Goal: Information Seeking & Learning: Check status

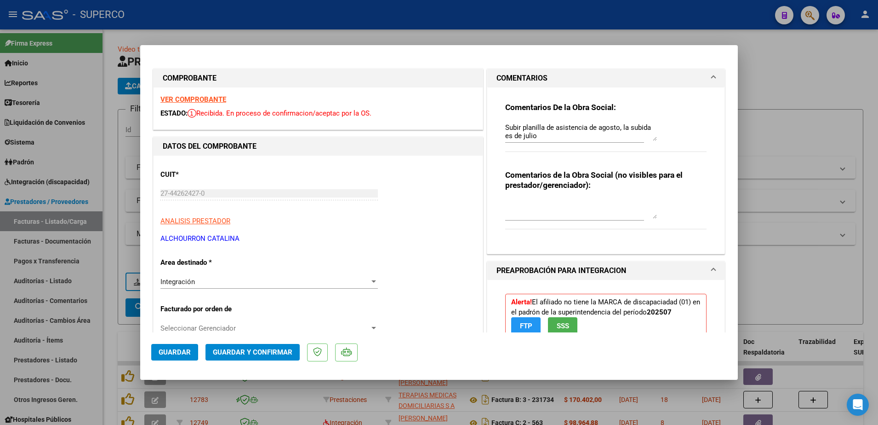
click at [763, 86] on div at bounding box center [439, 212] width 878 height 425
type input "$ 0,00"
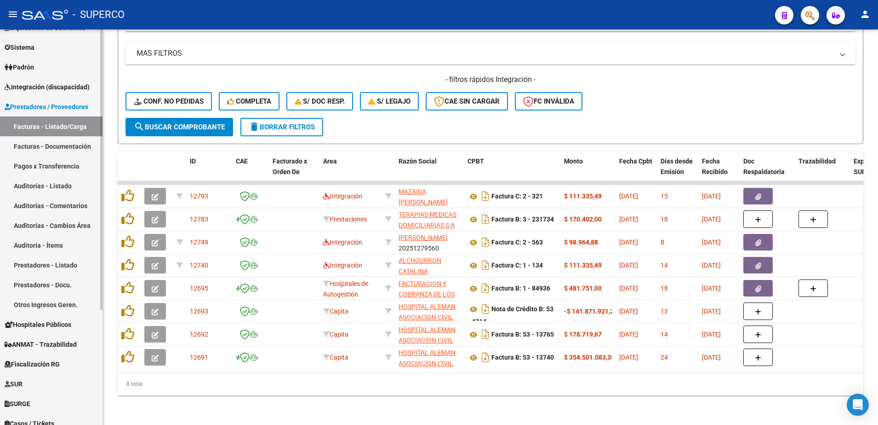
scroll to position [162, 0]
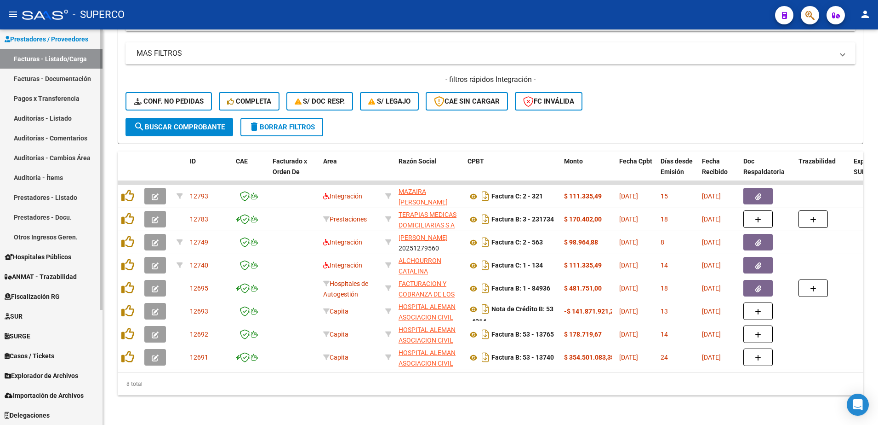
click at [47, 371] on span "Explorador de Archivos" at bounding box center [42, 375] width 74 height 10
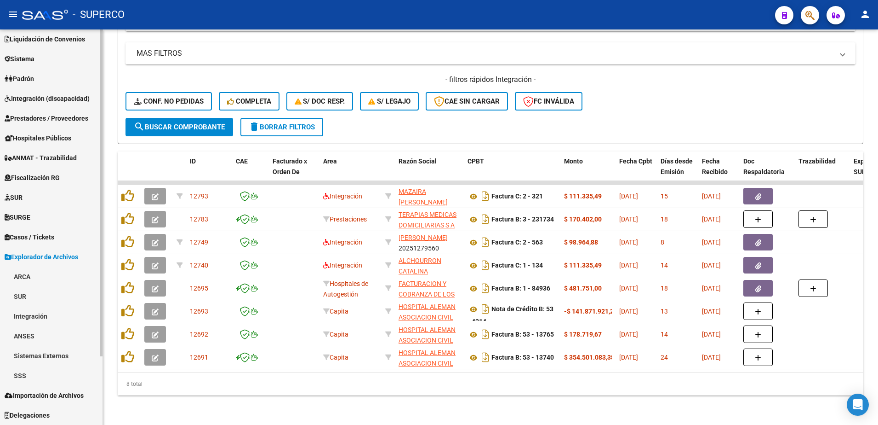
scroll to position [83, 0]
click at [28, 317] on link "Integración" at bounding box center [51, 316] width 103 height 20
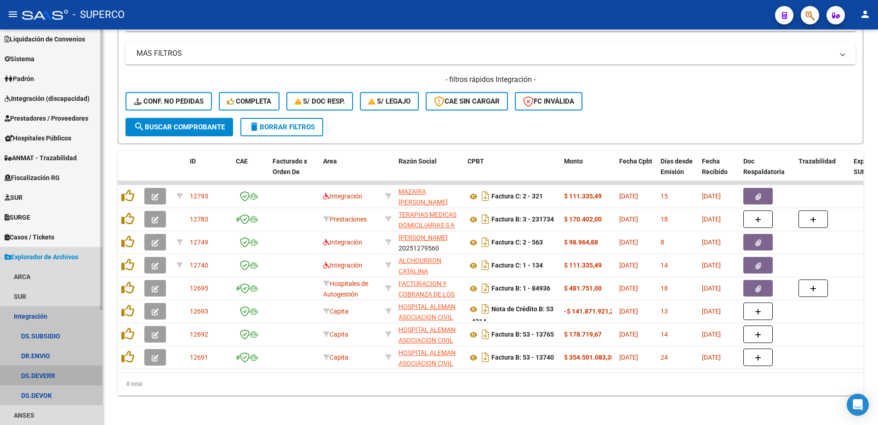
click at [45, 372] on link "DS.DEVERR" at bounding box center [51, 375] width 103 height 20
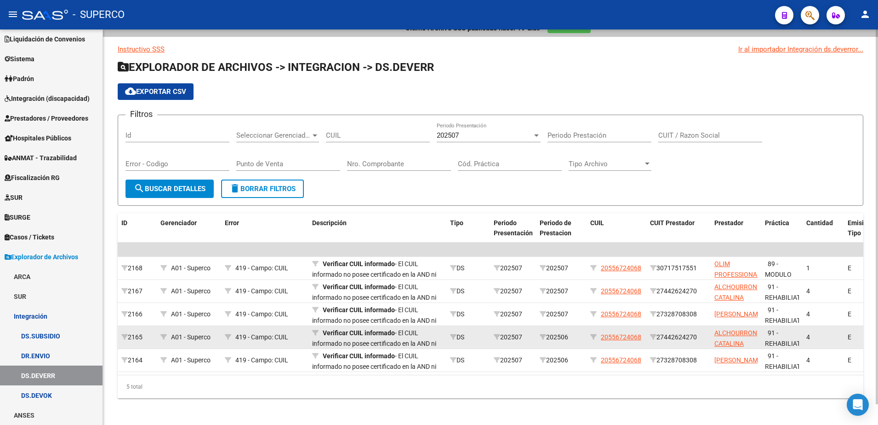
scroll to position [22, 0]
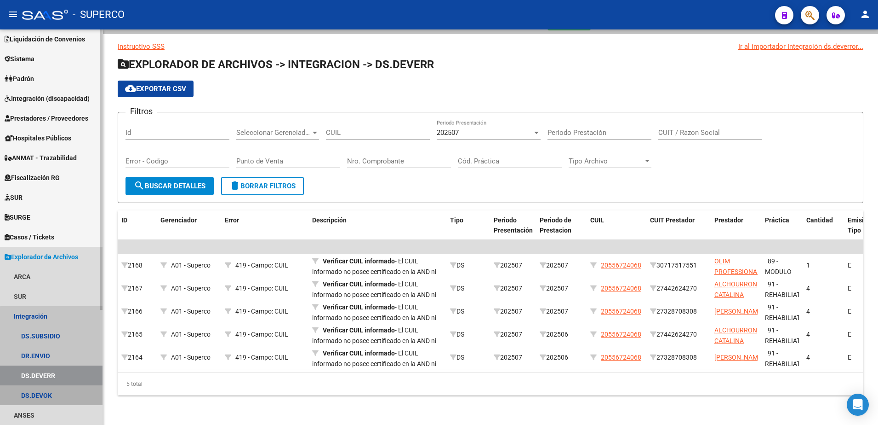
click at [59, 395] on link "DS.DEVOK" at bounding box center [51, 395] width 103 height 20
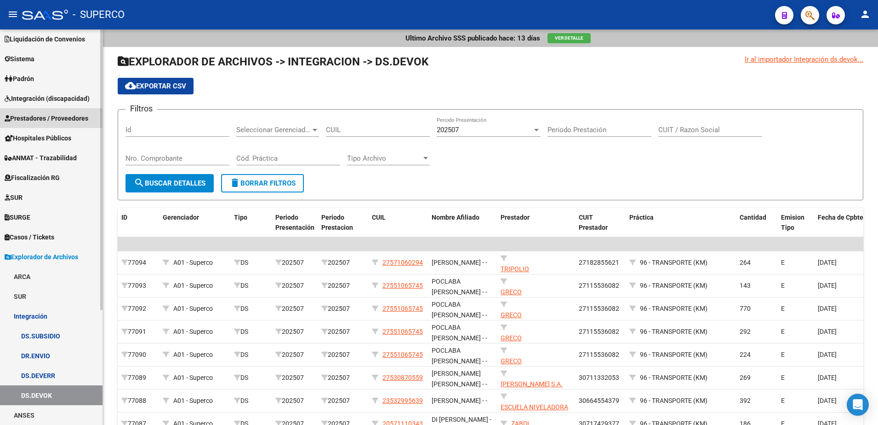
click at [33, 121] on span "Prestadores / Proveedores" at bounding box center [47, 118] width 84 height 10
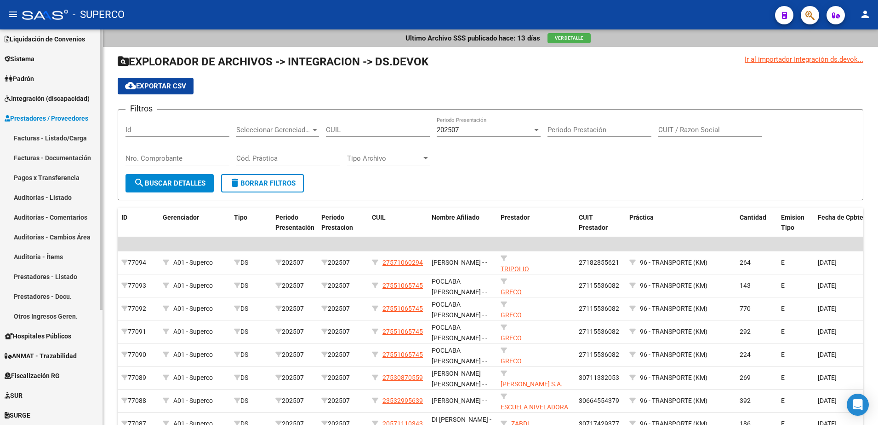
click at [36, 139] on link "Facturas - Listado/Carga" at bounding box center [51, 138] width 103 height 20
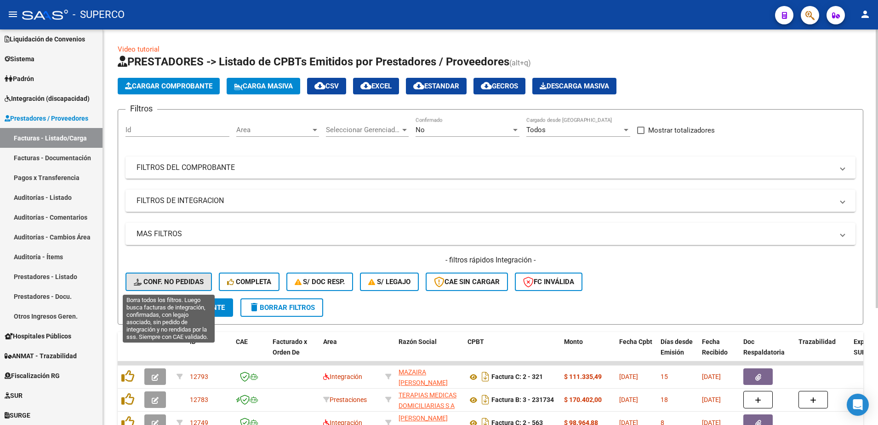
click at [167, 280] on span "Conf. no pedidas" at bounding box center [169, 281] width 70 height 8
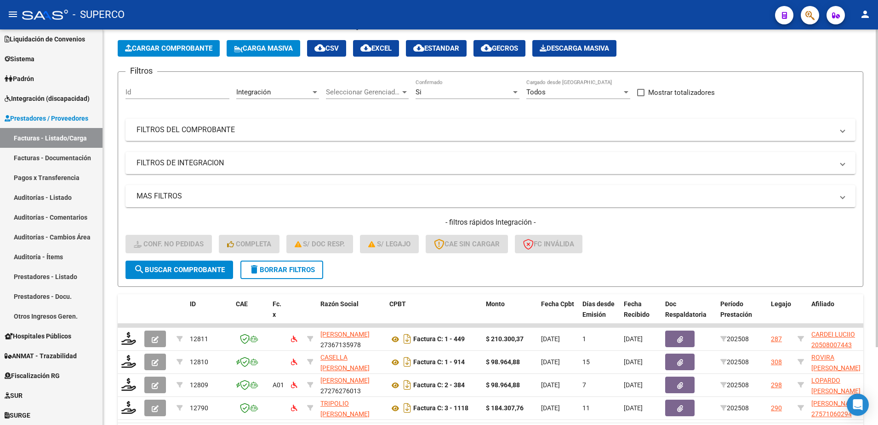
scroll to position [97, 0]
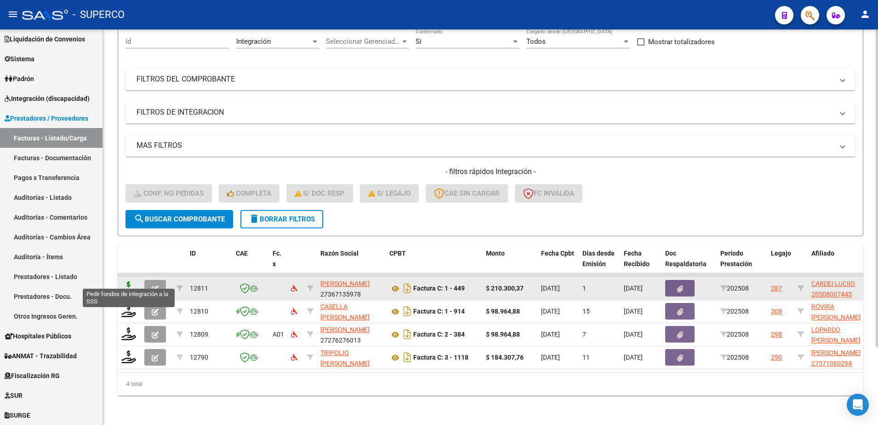
click at [126, 281] on icon at bounding box center [128, 287] width 15 height 13
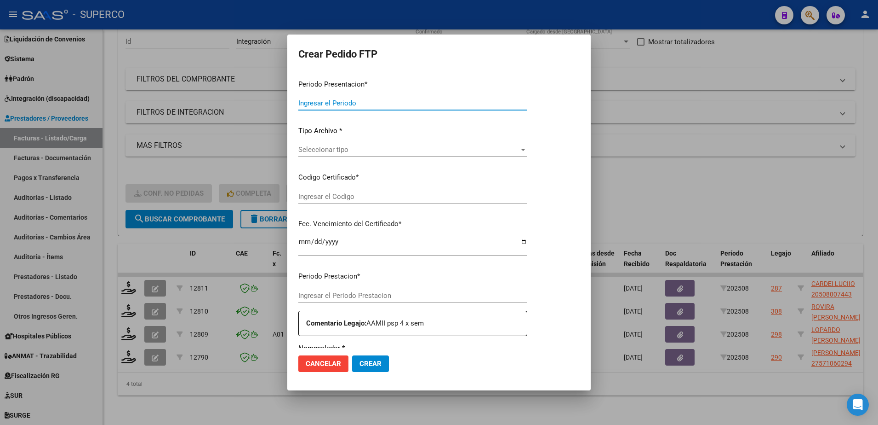
type input "202508"
type input "$ 210.300,37"
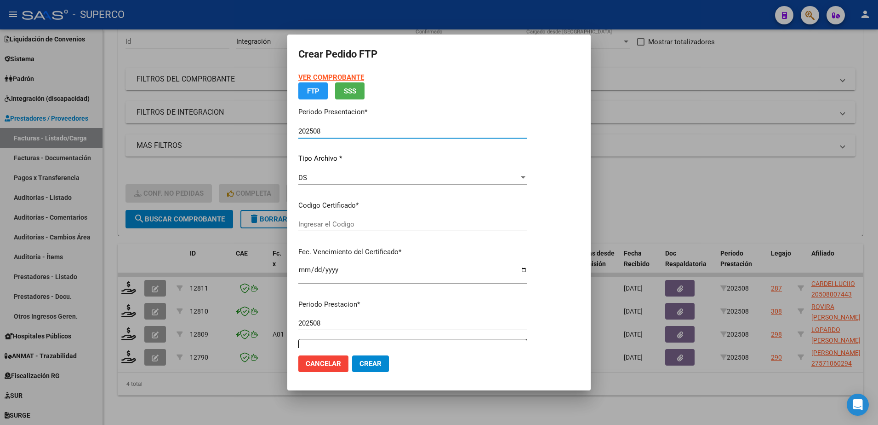
type input "arg02000508007442024032120290321bue313"
type input "[DATE]"
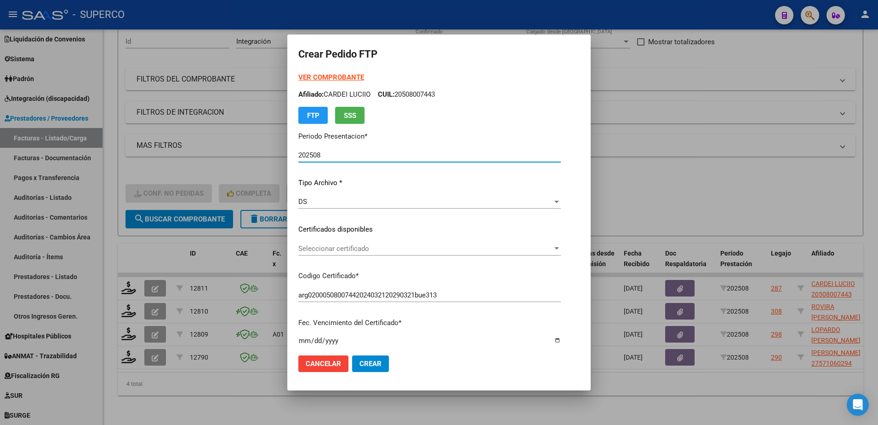
click at [452, 251] on span "Seleccionar certificado" at bounding box center [426, 248] width 254 height 8
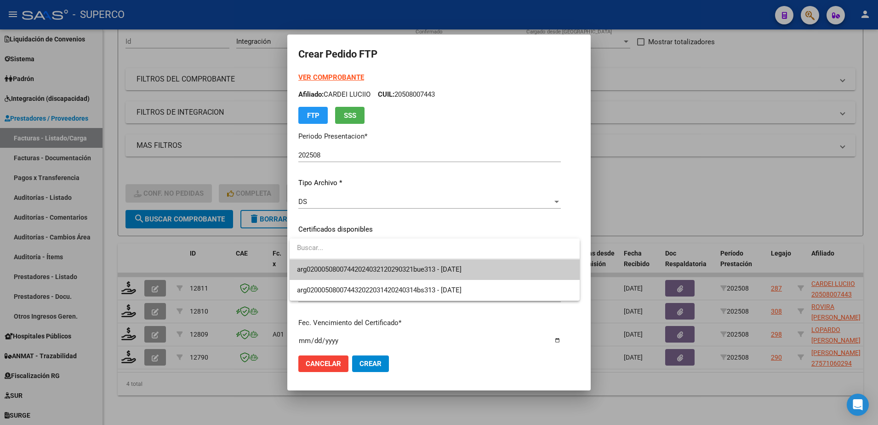
click at [442, 275] on span "arg02000508007442024032120290321bue313 - [DATE]" at bounding box center [435, 269] width 276 height 21
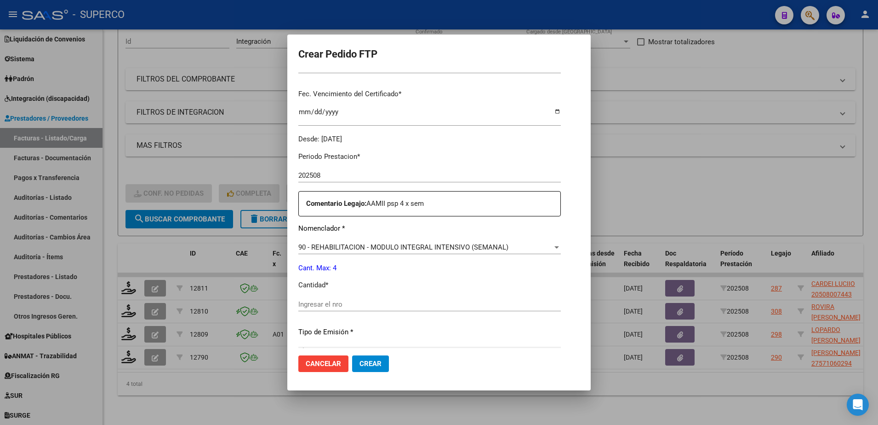
scroll to position [230, 0]
click at [422, 302] on input "Ingresar el nro" at bounding box center [430, 303] width 263 height 8
type input "4"
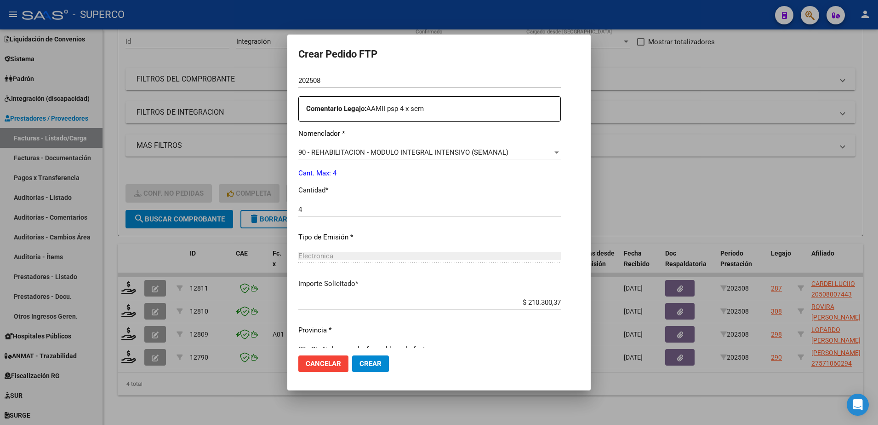
scroll to position [340, 0]
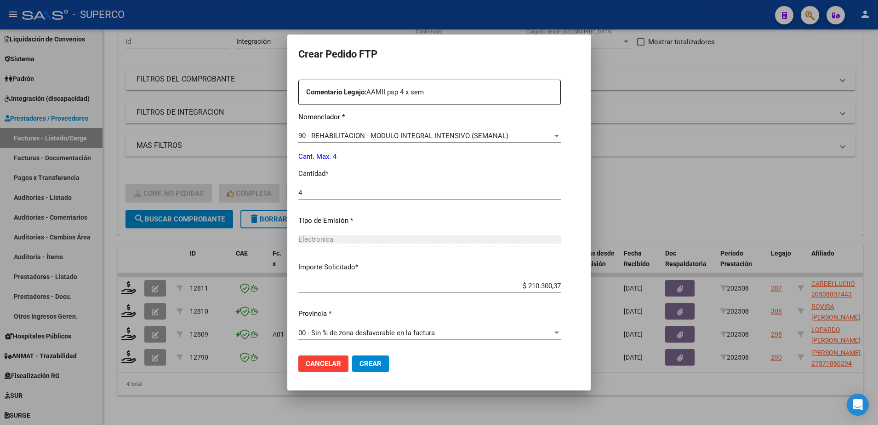
click at [370, 362] on span "Crear" at bounding box center [371, 363] width 22 height 8
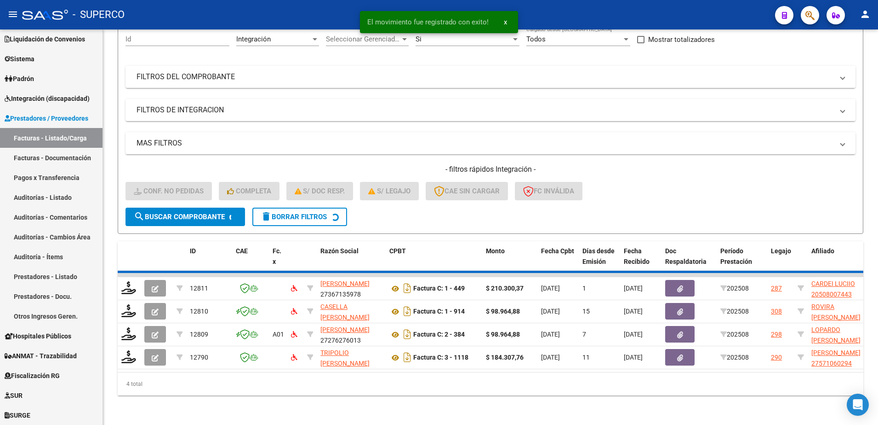
scroll to position [74, 0]
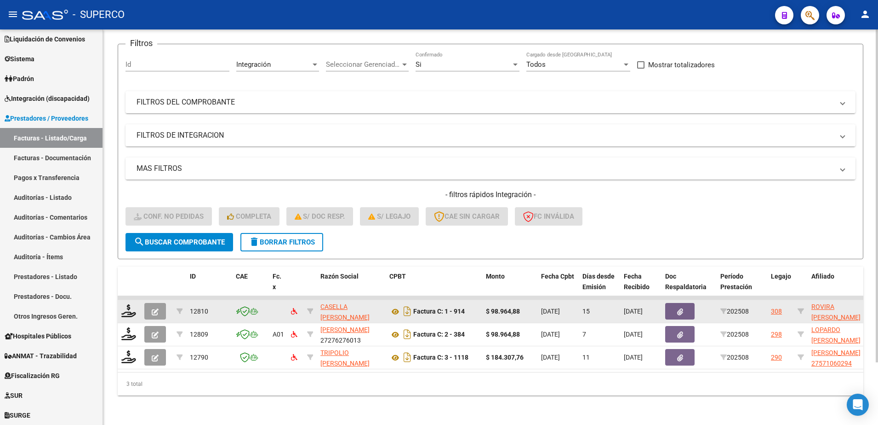
click at [119, 302] on datatable-body-cell at bounding box center [129, 311] width 23 height 23
click at [125, 304] on icon at bounding box center [128, 310] width 15 height 13
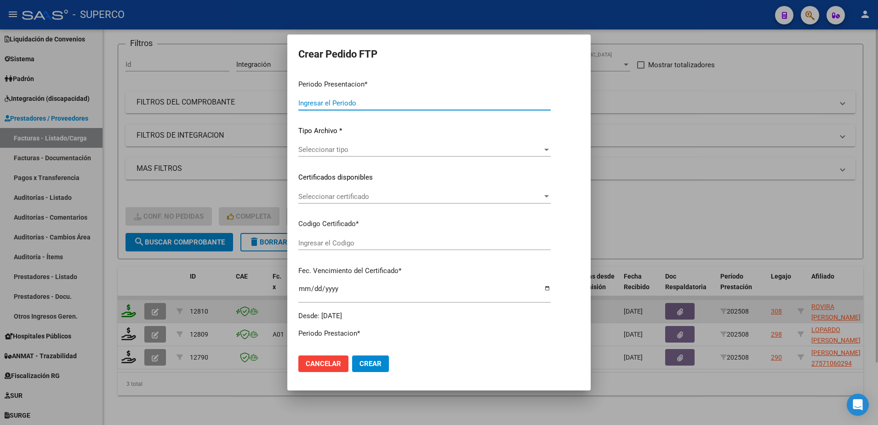
type input "202508"
type input "$ 98.964,88"
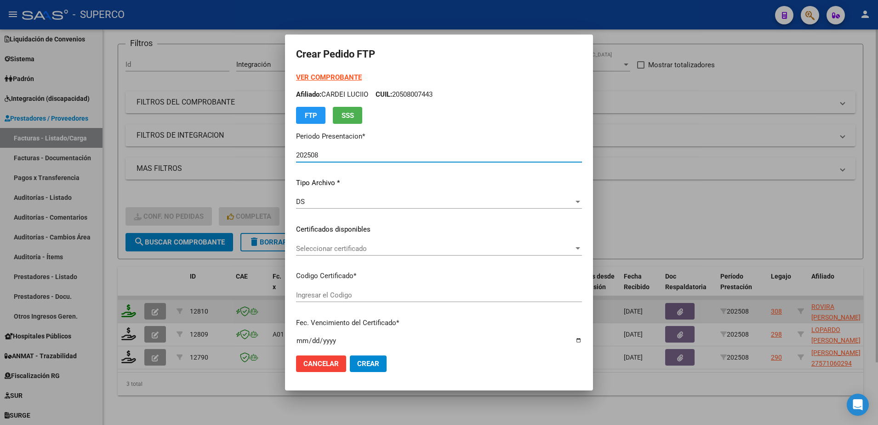
type input "ARG020004629278522020042220250422CBA536"
type input "[DATE]"
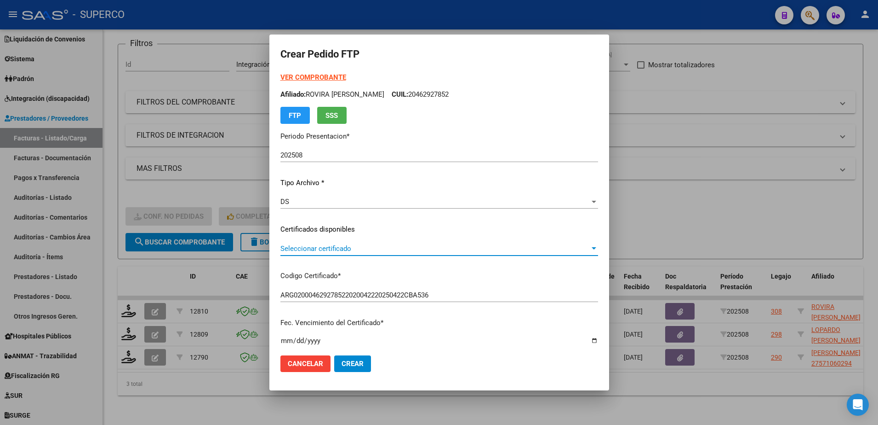
click at [491, 250] on span "Seleccionar certificado" at bounding box center [436, 248] width 310 height 8
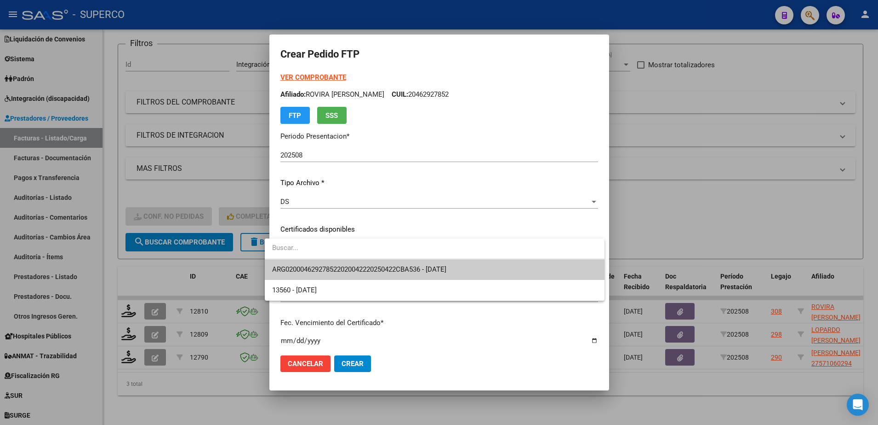
click at [482, 269] on span "ARG020004629278522020042220250422CBA536 - [DATE]" at bounding box center [434, 269] width 325 height 21
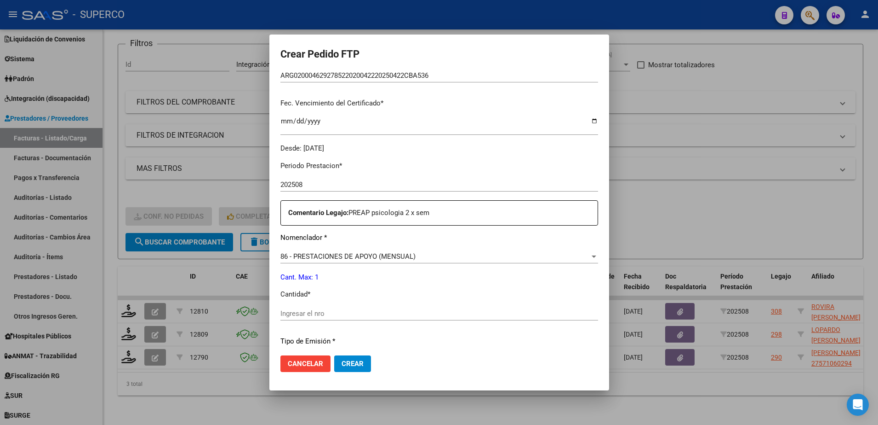
scroll to position [230, 0]
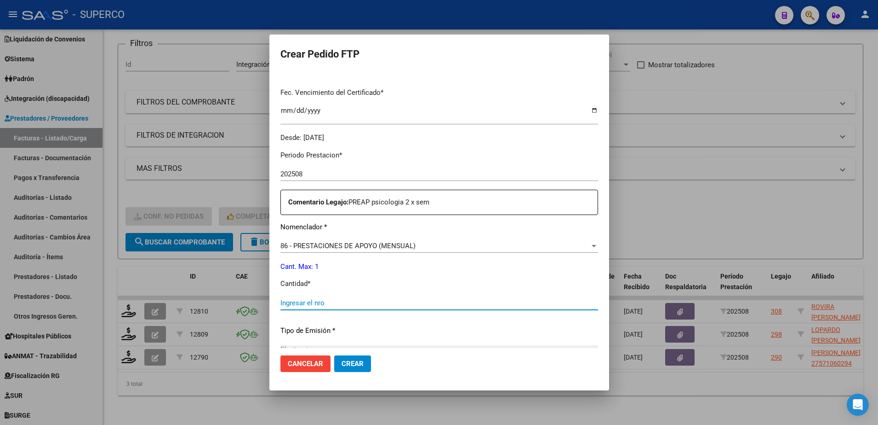
click at [436, 300] on input "Ingresar el nro" at bounding box center [440, 303] width 318 height 8
type input "1"
click at [340, 372] on mat-dialog-actions "Cancelar Crear" at bounding box center [440, 363] width 318 height 31
click at [342, 363] on span "Crear" at bounding box center [353, 363] width 22 height 8
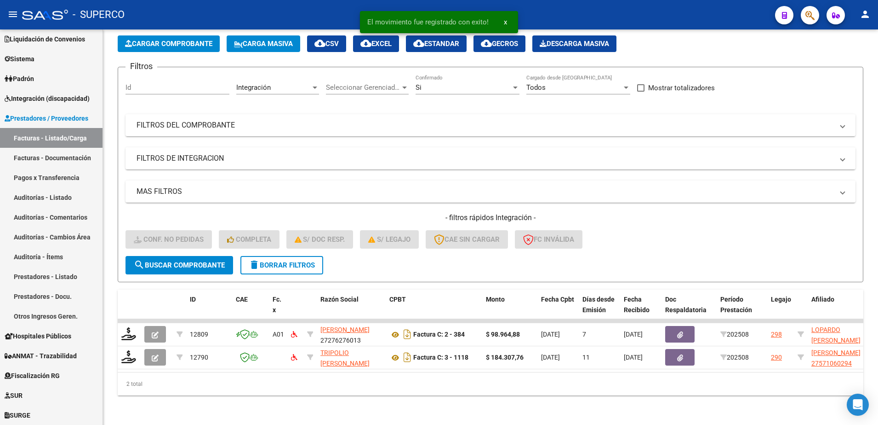
scroll to position [51, 0]
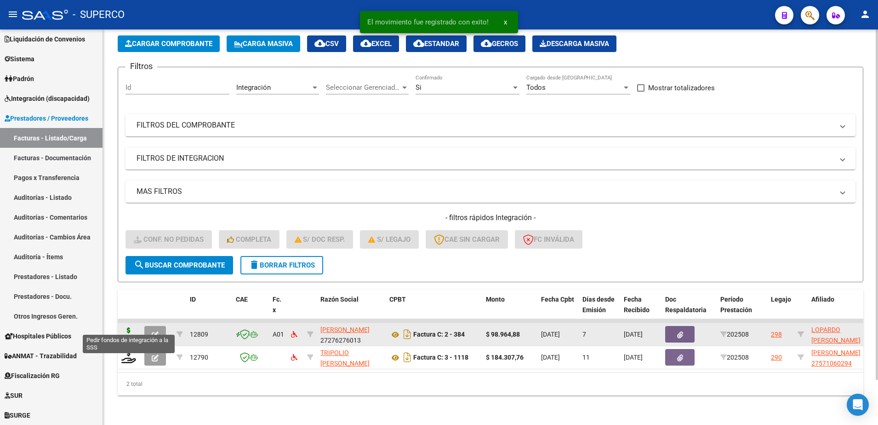
click at [124, 330] on icon at bounding box center [128, 333] width 15 height 13
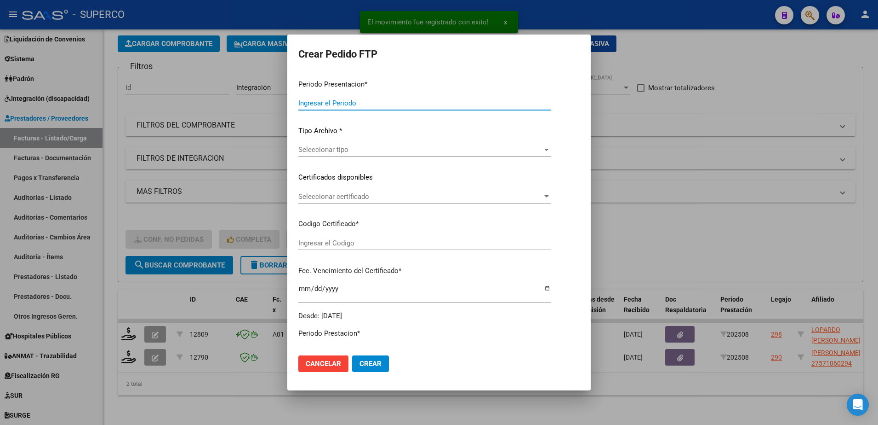
type input "202508"
type input "$ 98.964,88"
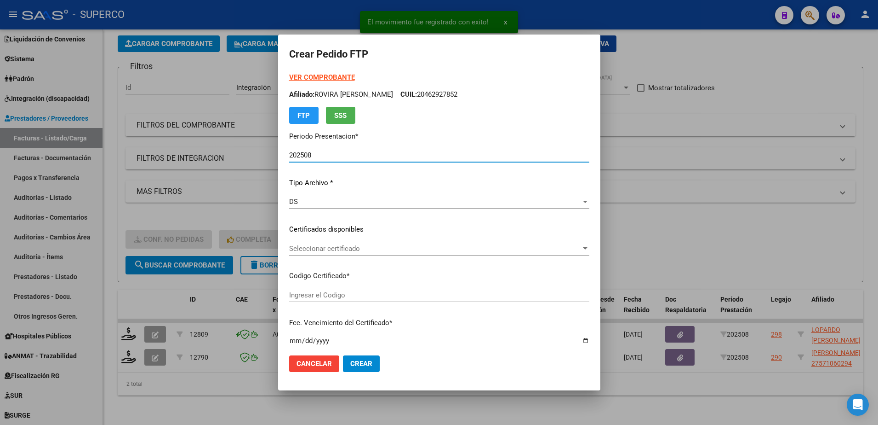
type input "arg02000553965292022090120270901bs309"
type input "[DATE]"
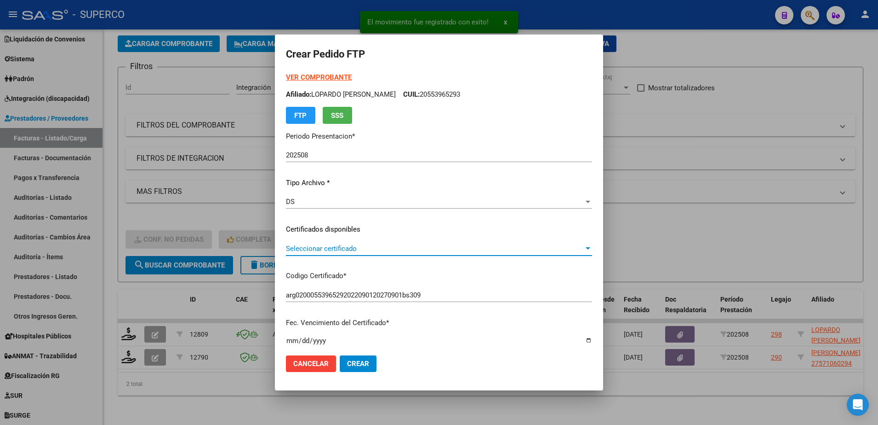
click at [467, 247] on span "Seleccionar certificado" at bounding box center [435, 248] width 298 height 8
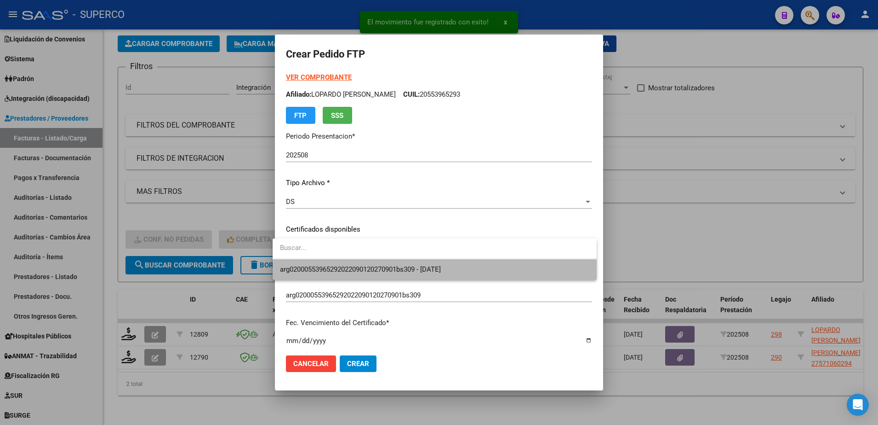
drag, startPoint x: 462, startPoint y: 258, endPoint x: 462, endPoint y: 264, distance: 6.0
click at [462, 264] on span "arg02000553965292022090120270901bs309 - [DATE]" at bounding box center [435, 269] width 310 height 21
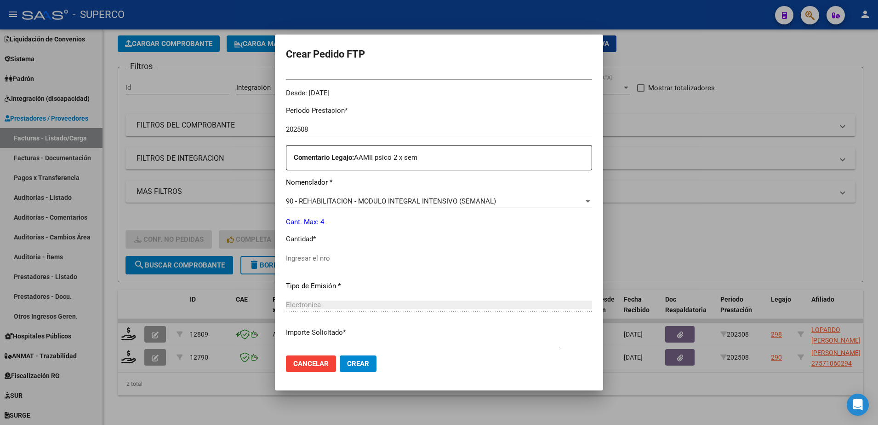
scroll to position [287, 0]
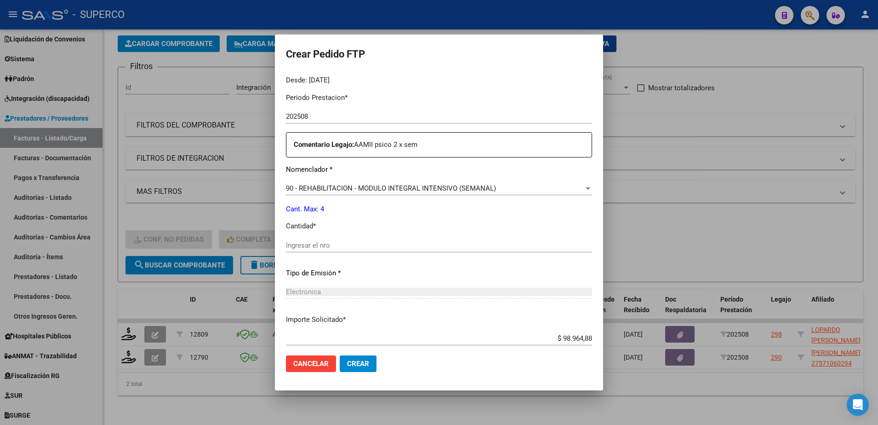
click at [455, 243] on input "Ingresar el nro" at bounding box center [439, 245] width 306 height 8
type input "4"
click at [358, 362] on span "Crear" at bounding box center [358, 363] width 22 height 8
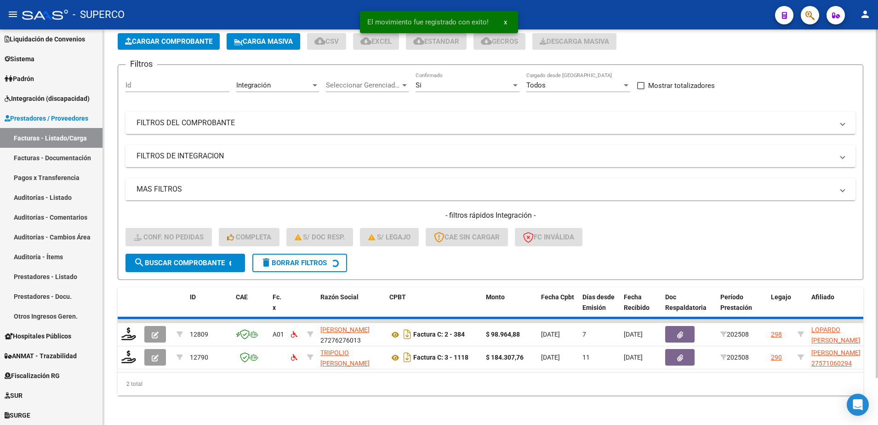
scroll to position [28, 0]
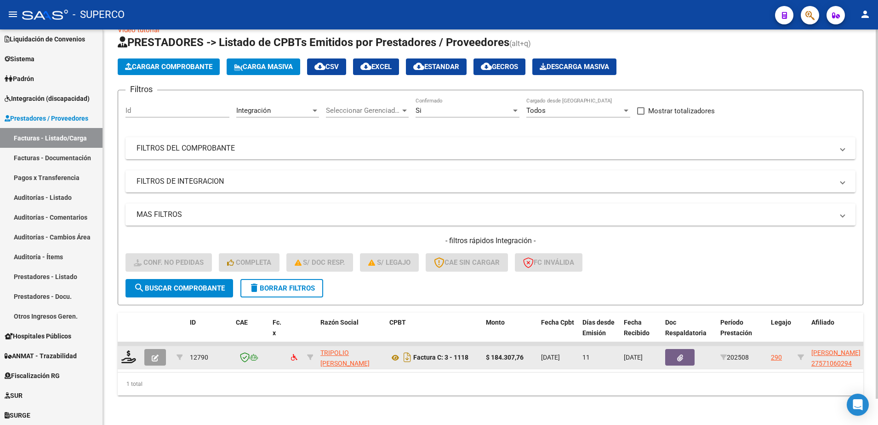
click at [120, 347] on datatable-body-cell at bounding box center [129, 357] width 23 height 23
click at [128, 350] on icon at bounding box center [128, 356] width 15 height 13
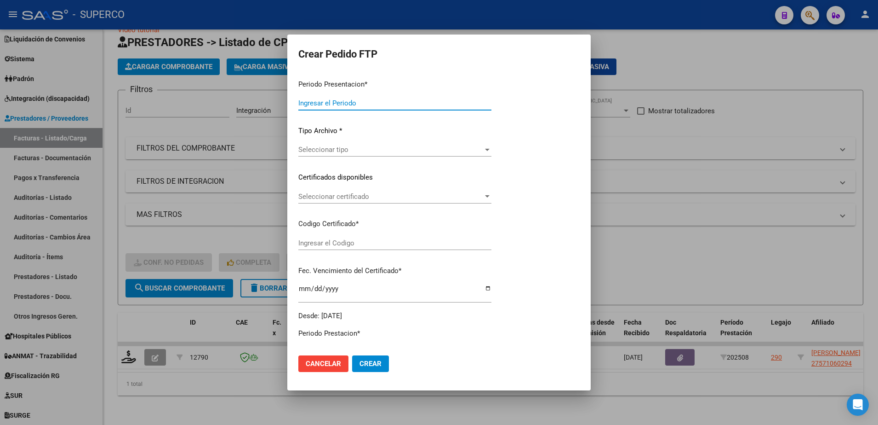
type input "202508"
type input "$ 184.307,76"
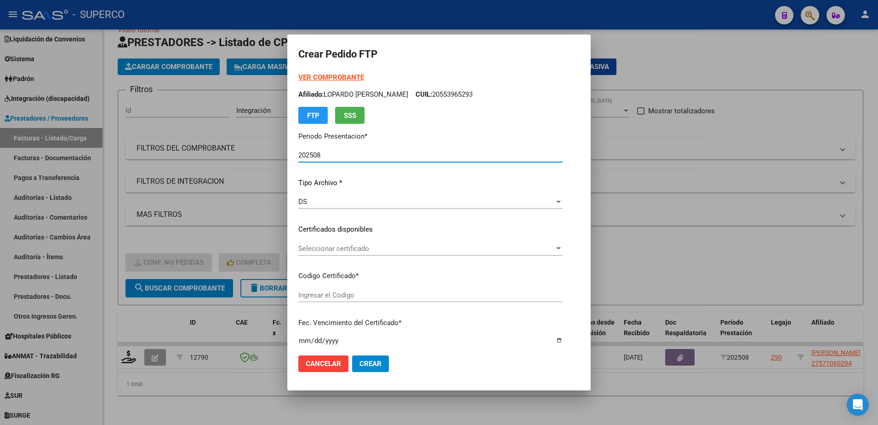
type input "ARG01-00057106029-20200414-20250414-CBA-"
type input "[DATE]"
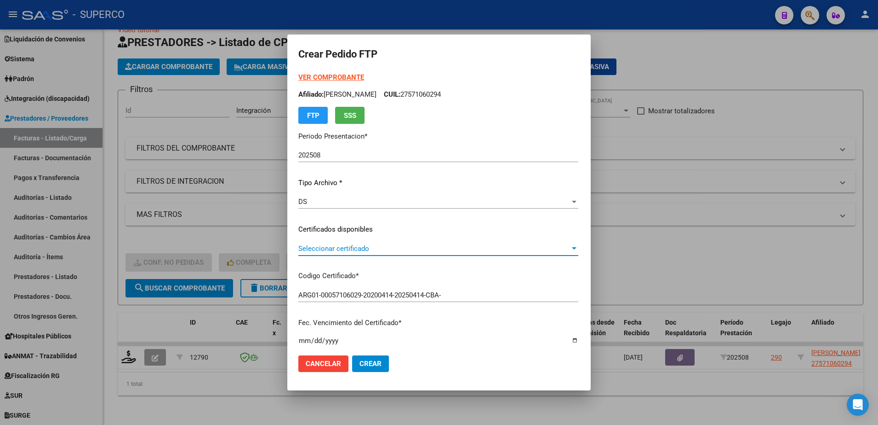
click at [492, 247] on span "Seleccionar certificado" at bounding box center [435, 248] width 272 height 8
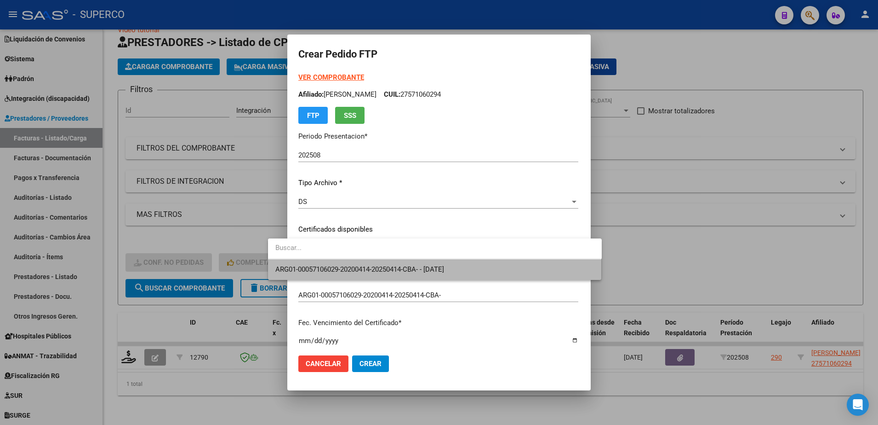
click at [491, 270] on span "ARG01-00057106029-20200414-20250414-CBA- - [DATE]" at bounding box center [435, 269] width 319 height 21
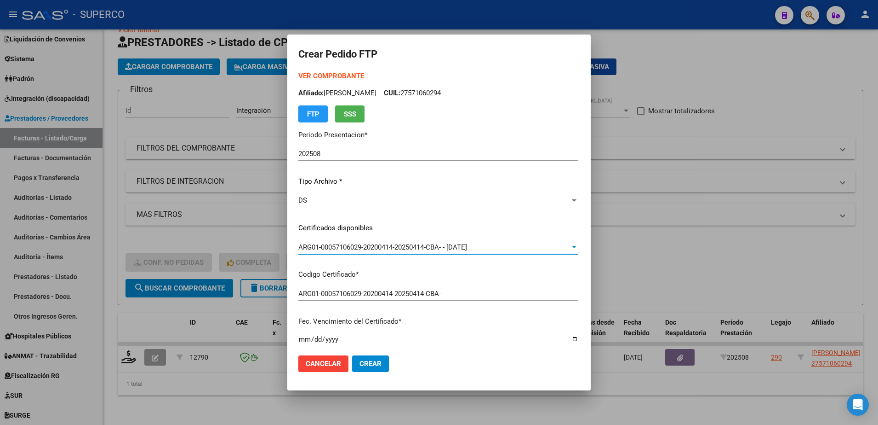
scroll to position [0, 0]
click at [314, 75] on strong "VER COMPROBANTE" at bounding box center [332, 77] width 66 height 8
click at [360, 362] on span "Crear" at bounding box center [371, 363] width 22 height 8
click at [328, 74] on strong "VER COMPROBANTE" at bounding box center [332, 77] width 66 height 8
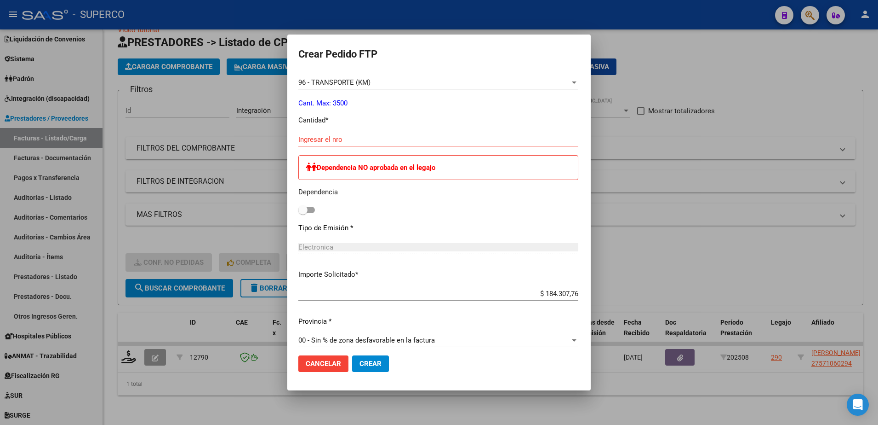
scroll to position [402, 0]
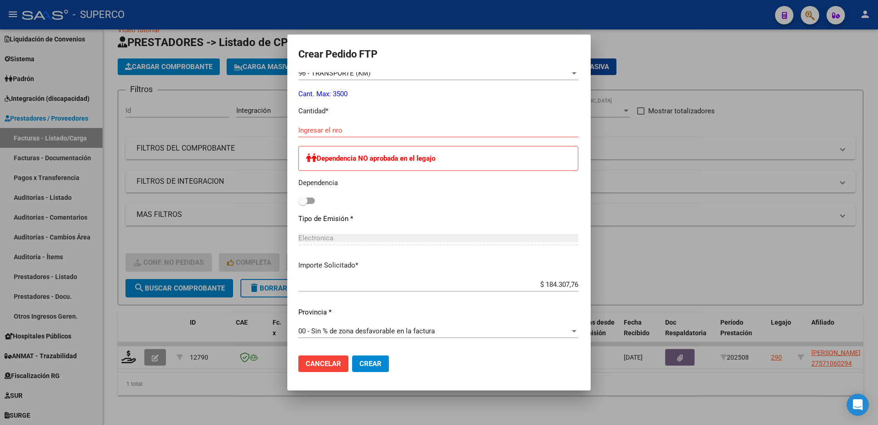
click at [368, 128] on input "Ingresar el nro" at bounding box center [439, 130] width 280 height 8
type input "252"
click at [299, 198] on span at bounding box center [307, 200] width 17 height 6
click at [303, 204] on input "checkbox" at bounding box center [303, 204] width 0 height 0
checkbox input "true"
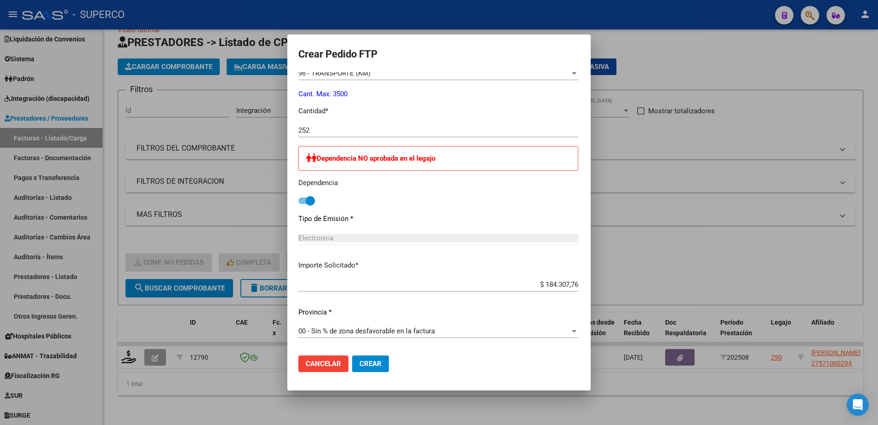
click at [352, 367] on button "Crear" at bounding box center [370, 363] width 37 height 17
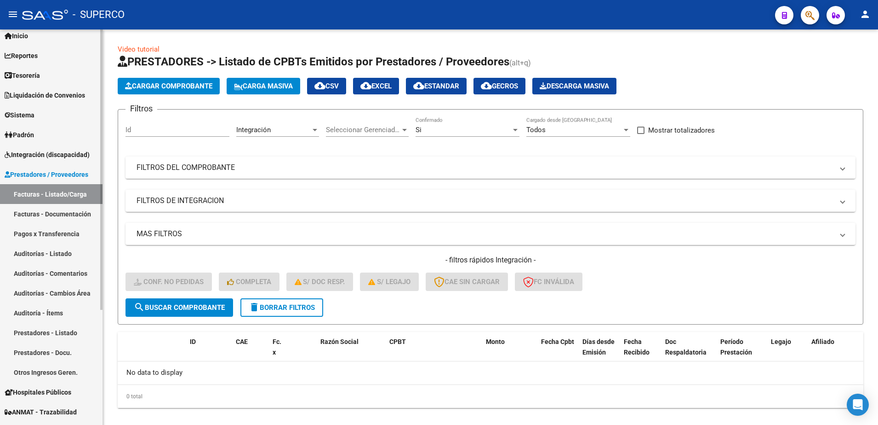
scroll to position [26, 0]
click at [34, 152] on span "Integración (discapacidad)" at bounding box center [47, 156] width 85 height 10
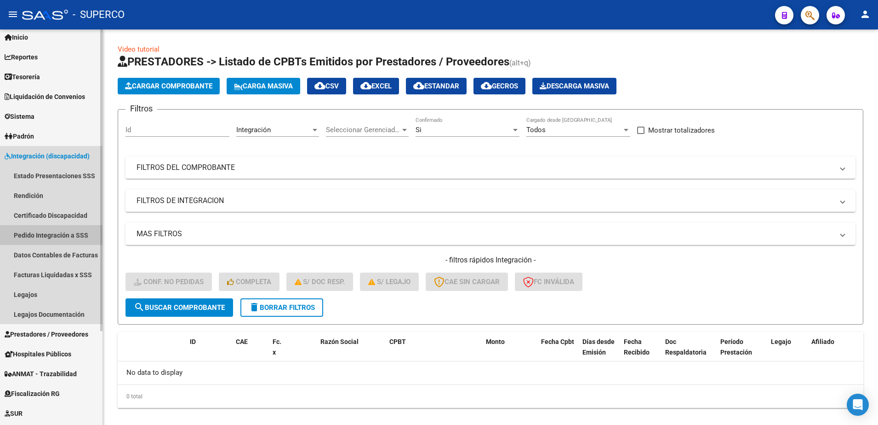
click at [40, 235] on link "Pedido Integración a SSS" at bounding box center [51, 235] width 103 height 20
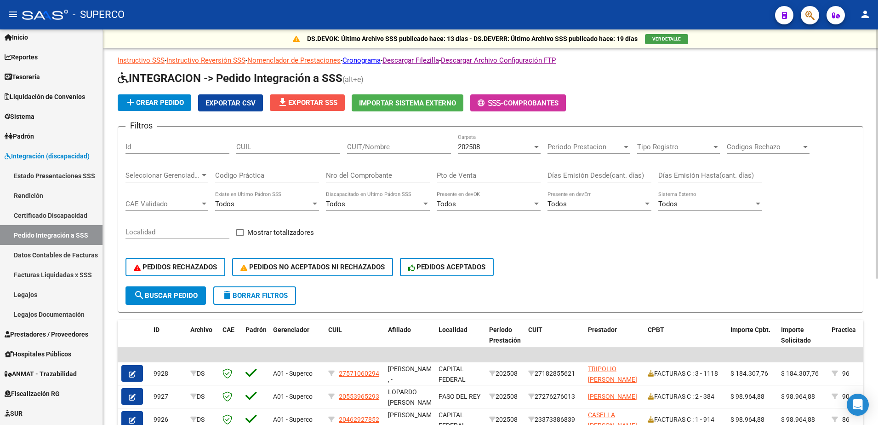
click at [322, 102] on span "file_download Exportar SSS" at bounding box center [307, 102] width 60 height 8
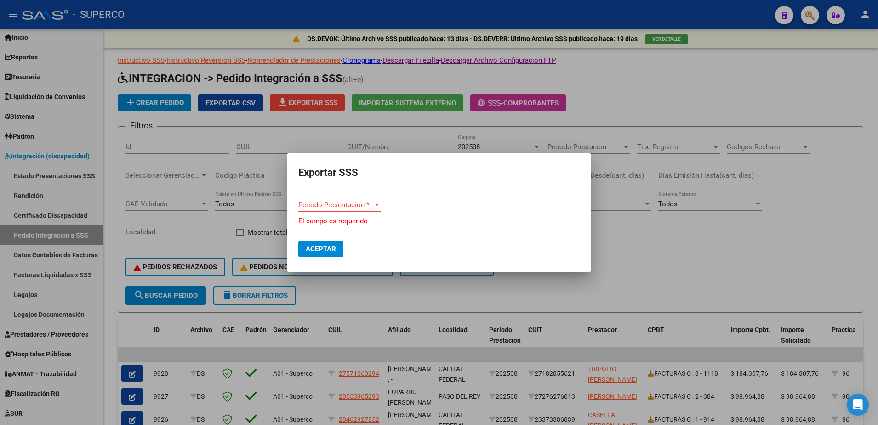
click at [343, 212] on div "Periodo Presentacion * Periodo Presentacion *" at bounding box center [340, 209] width 83 height 23
click at [349, 206] on span "Periodo Presentacion *" at bounding box center [336, 205] width 75 height 8
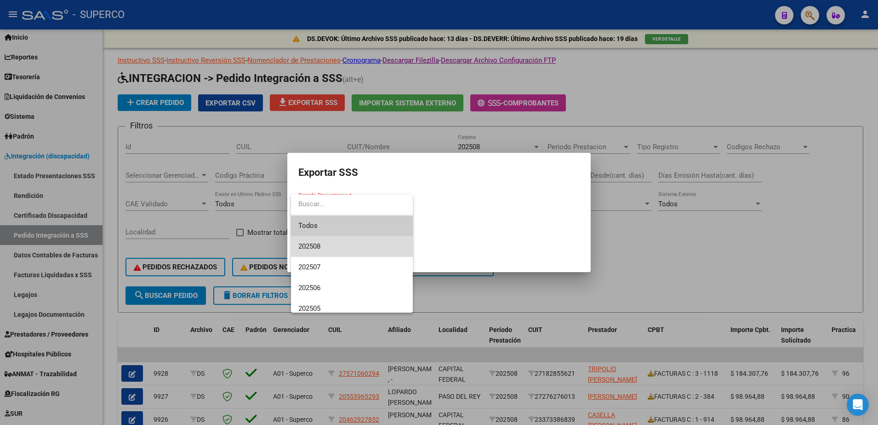
click at [342, 248] on span "202508" at bounding box center [352, 246] width 107 height 21
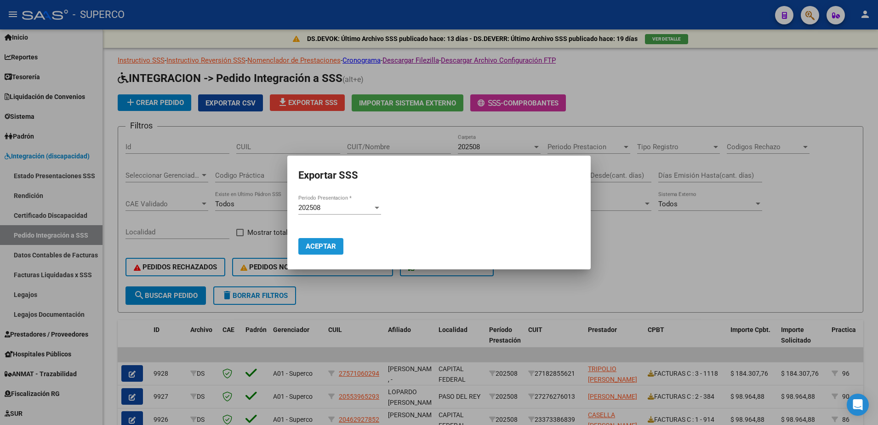
click at [324, 245] on span "Aceptar" at bounding box center [321, 246] width 30 height 8
click at [510, 112] on div at bounding box center [439, 212] width 878 height 425
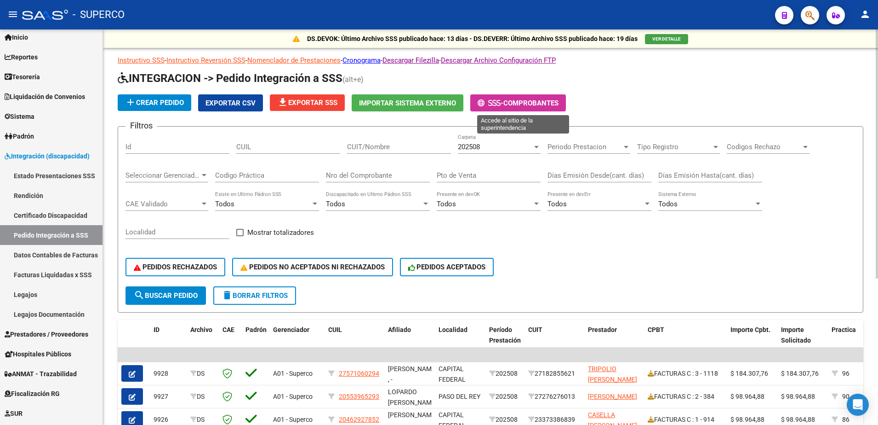
click at [504, 104] on span "-" at bounding box center [491, 103] width 26 height 8
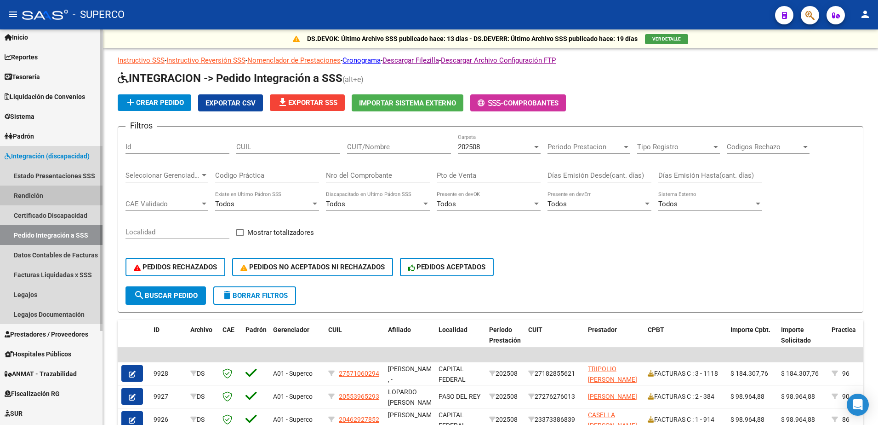
click at [34, 195] on link "Rendición" at bounding box center [51, 195] width 103 height 20
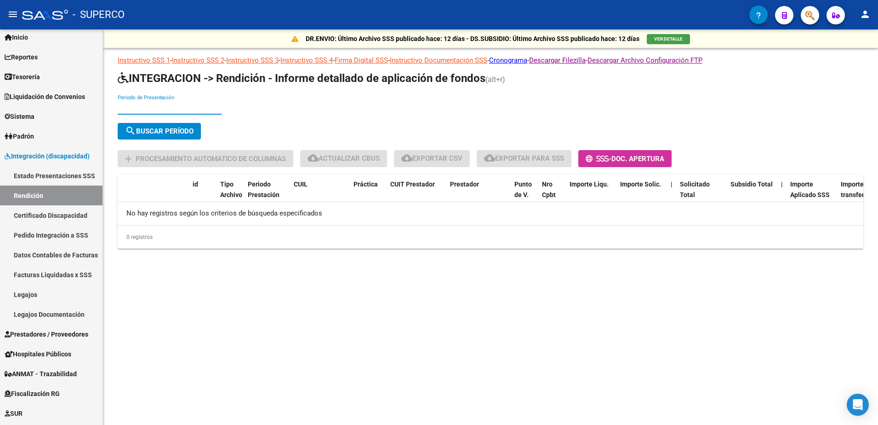
click at [192, 110] on input "Periodo de Presentación" at bounding box center [170, 107] width 104 height 8
type input "202506"
click at [189, 127] on span "search Buscar Período" at bounding box center [159, 131] width 69 height 8
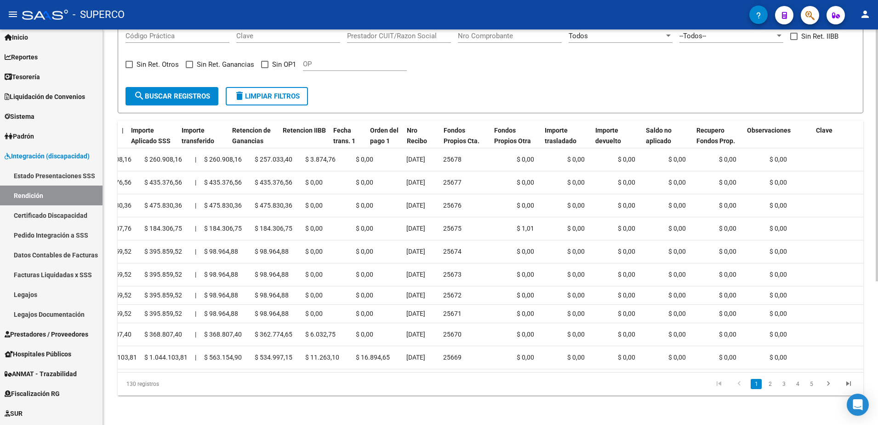
scroll to position [0, 660]
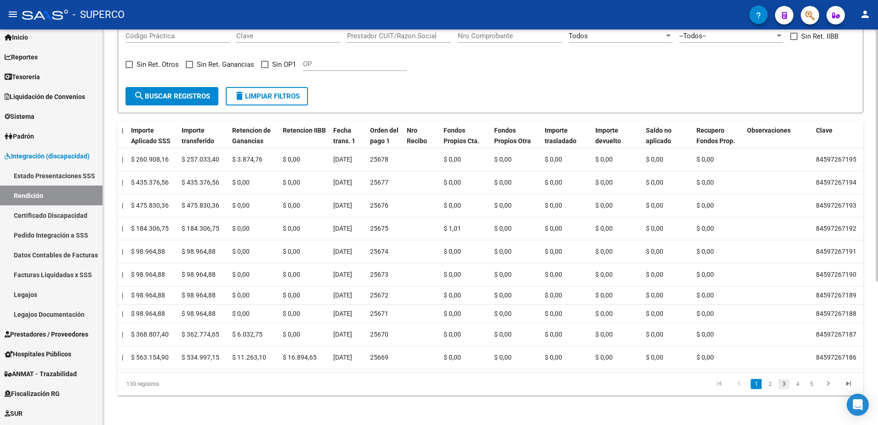
click at [785, 388] on link "3" at bounding box center [784, 384] width 11 height 10
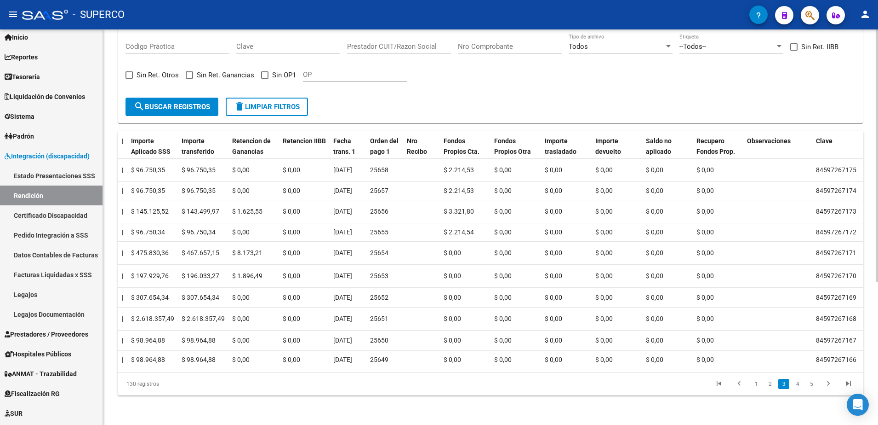
scroll to position [223, 0]
click at [812, 383] on link "5" at bounding box center [811, 384] width 11 height 10
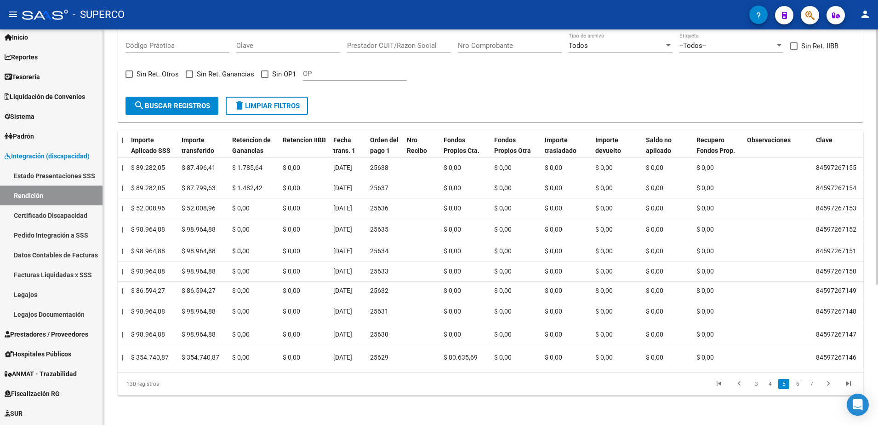
scroll to position [217, 0]
click at [807, 384] on link "7" at bounding box center [811, 384] width 11 height 10
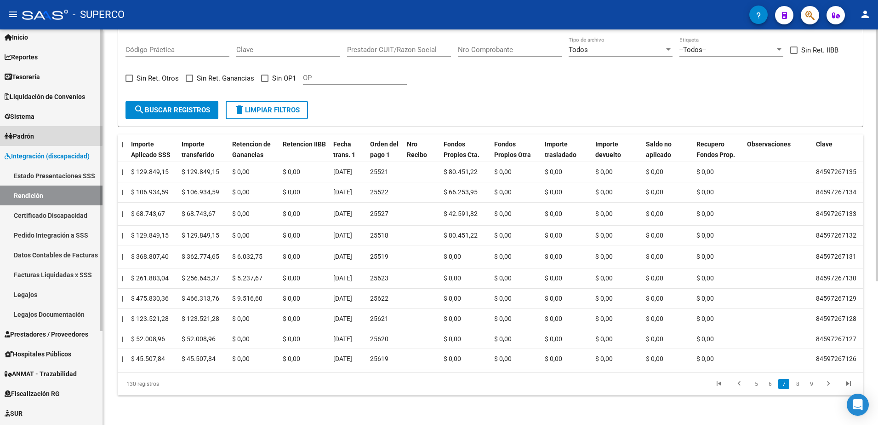
click at [46, 132] on link "Padrón" at bounding box center [51, 136] width 103 height 20
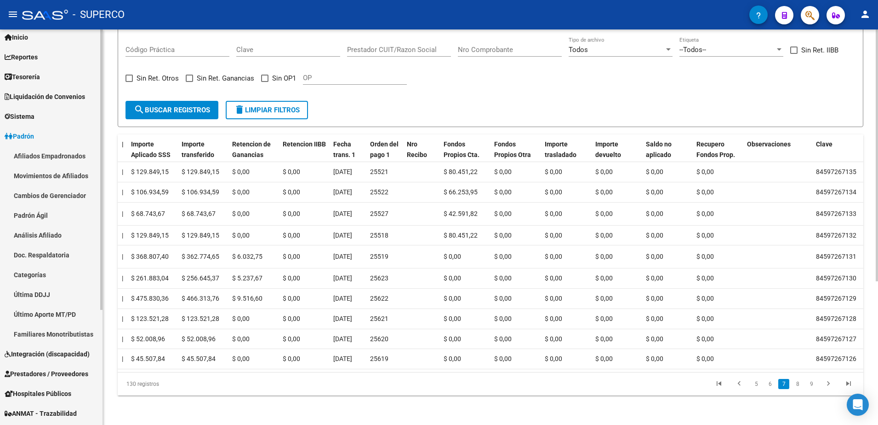
click at [47, 158] on link "Afiliados Empadronados" at bounding box center [51, 156] width 103 height 20
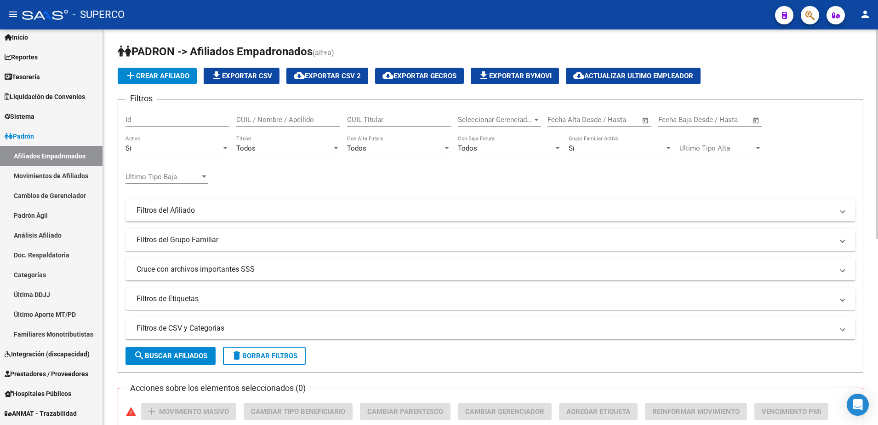
click at [259, 113] on div "CUIL / Nombre / Apellido" at bounding box center [288, 117] width 104 height 20
paste input "20556724068"
type input "20556724068"
click at [192, 361] on button "search Buscar Afiliados" at bounding box center [171, 355] width 90 height 18
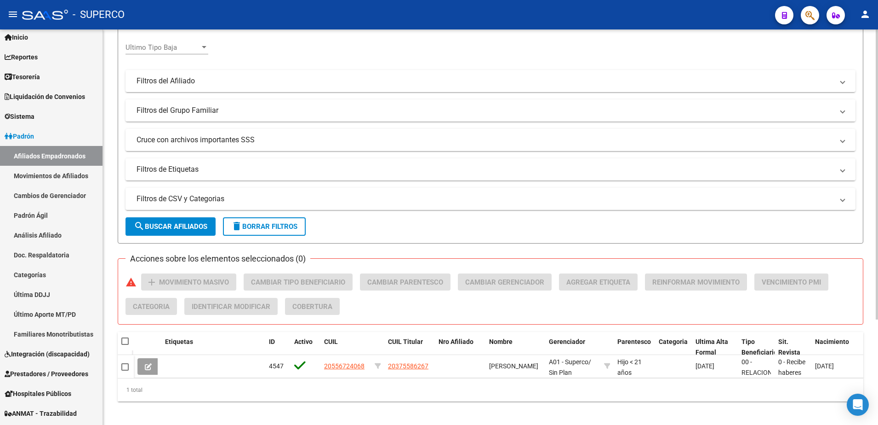
scroll to position [144, 0]
